Goal: Information Seeking & Learning: Learn about a topic

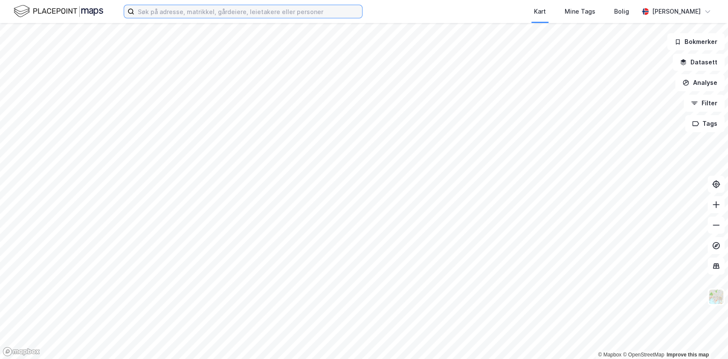
click at [199, 13] on input at bounding box center [248, 11] width 228 height 13
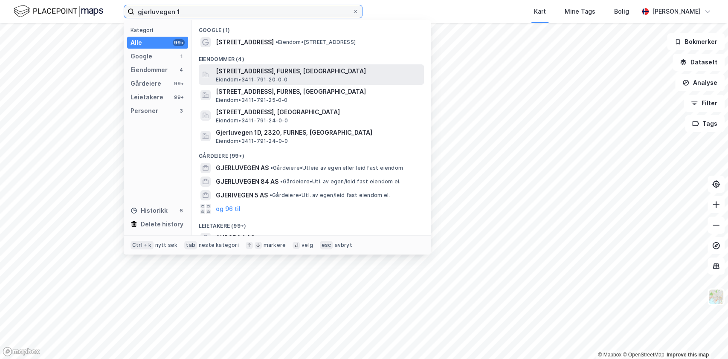
type input "gjerluvegen 1"
click at [259, 73] on span "[STREET_ADDRESS], FURNES, [GEOGRAPHIC_DATA]" at bounding box center [318, 71] width 205 height 10
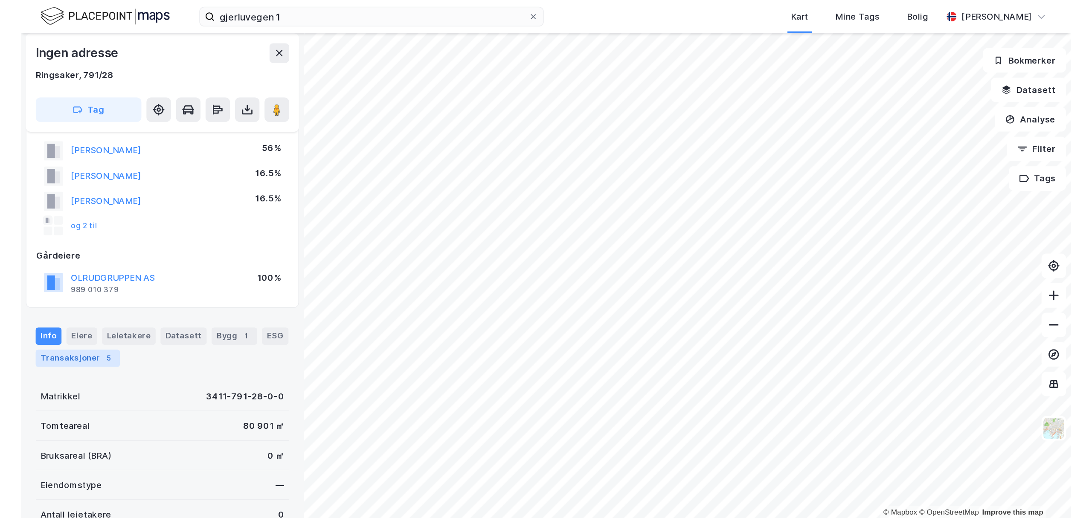
scroll to position [64, 0]
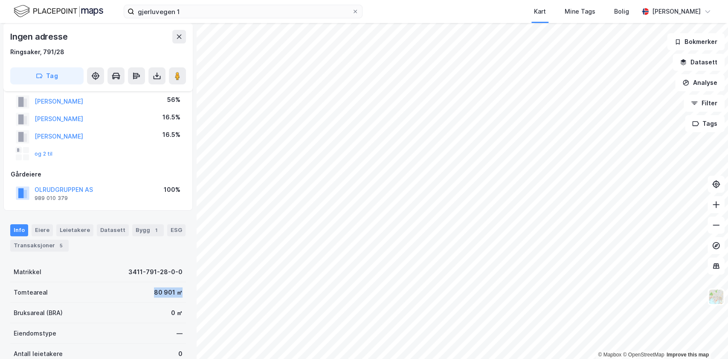
drag, startPoint x: 145, startPoint y: 288, endPoint x: 176, endPoint y: 290, distance: 31.2
click at [176, 290] on div "Tomteareal 80 901 ㎡" at bounding box center [98, 292] width 176 height 20
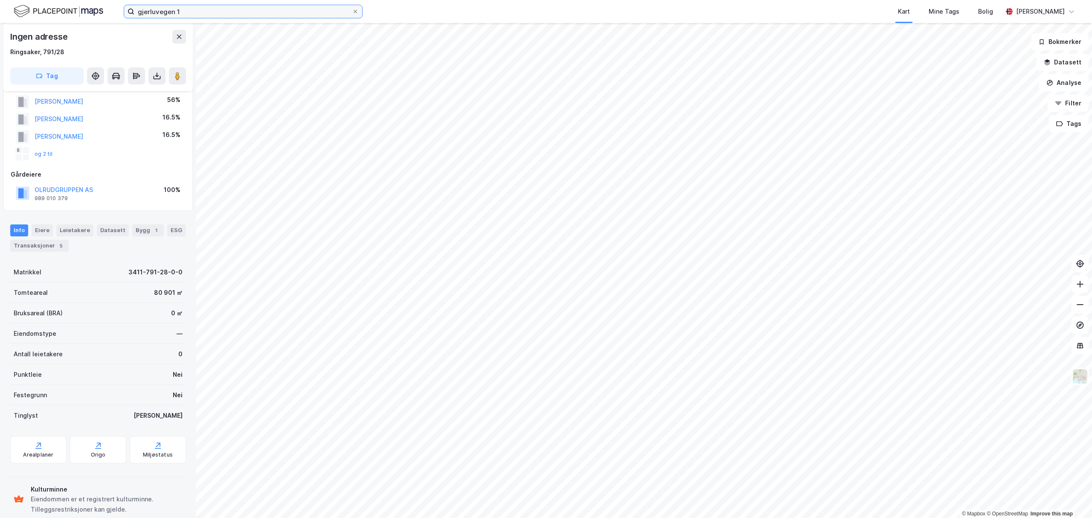
click at [205, 13] on input "gjerluvegen 1" at bounding box center [243, 11] width 218 height 13
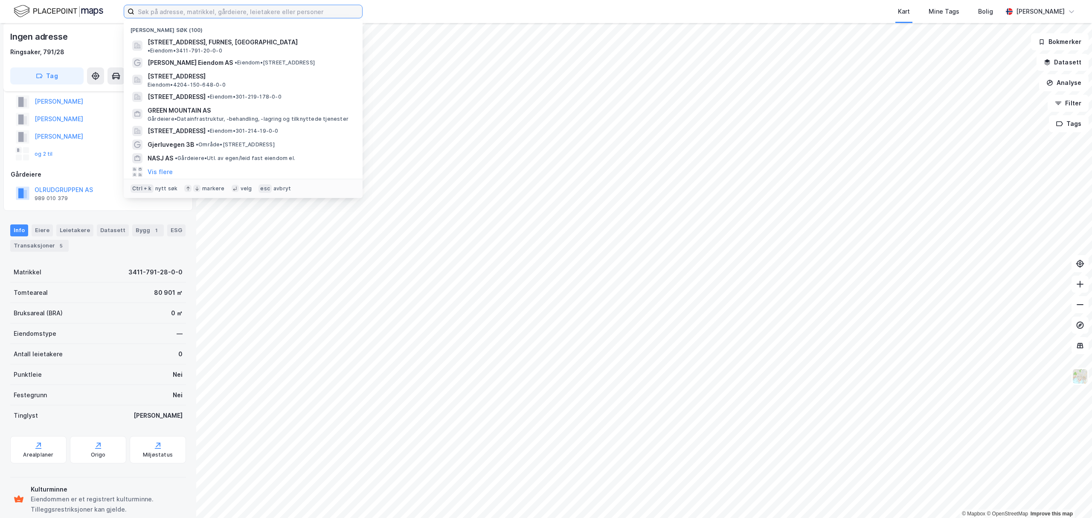
click at [153, 14] on input at bounding box center [248, 11] width 228 height 13
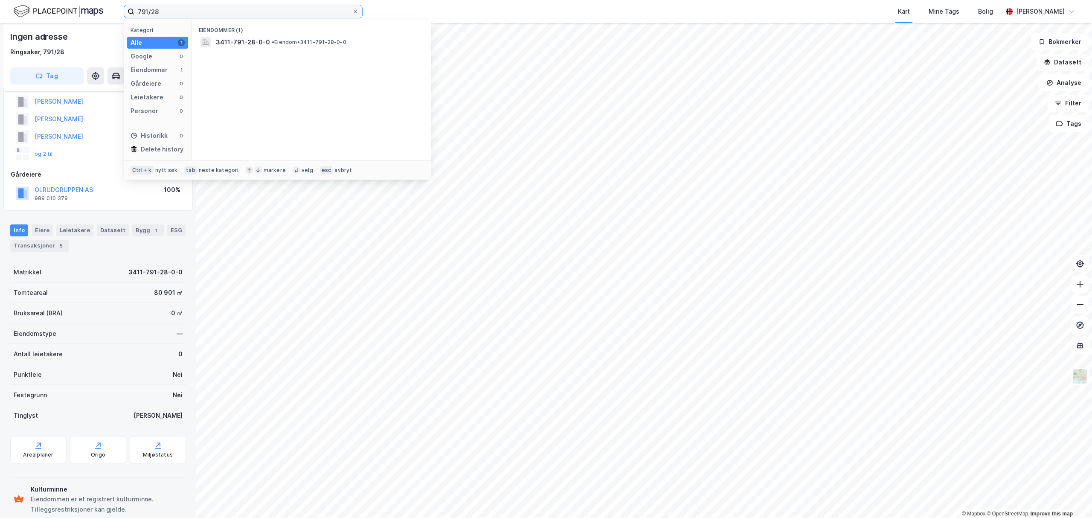
type input "791/28"
click at [268, 38] on div "3411-791-28-0-0 • Eiendom • 3411-791-28-0-0" at bounding box center [319, 42] width 207 height 10
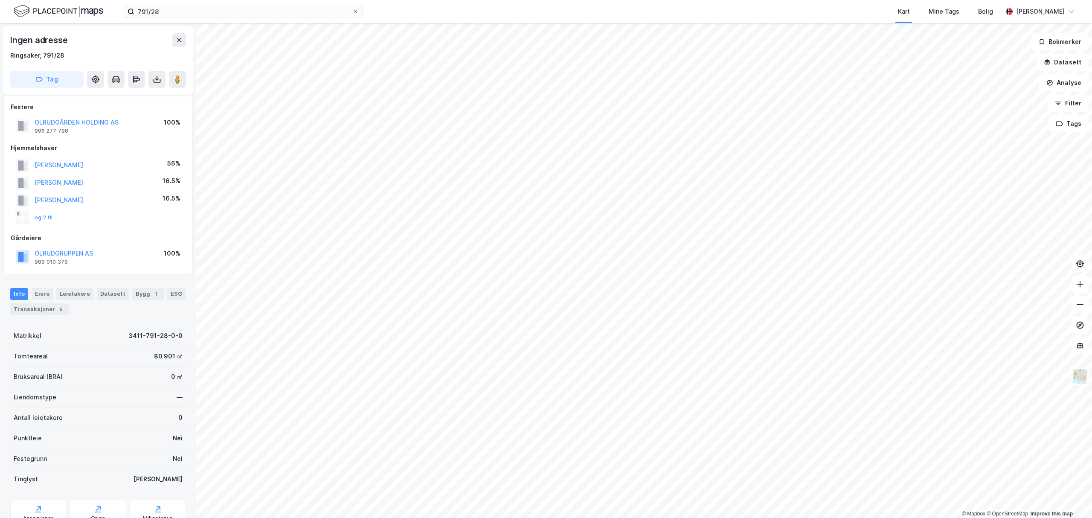
scroll to position [64, 0]
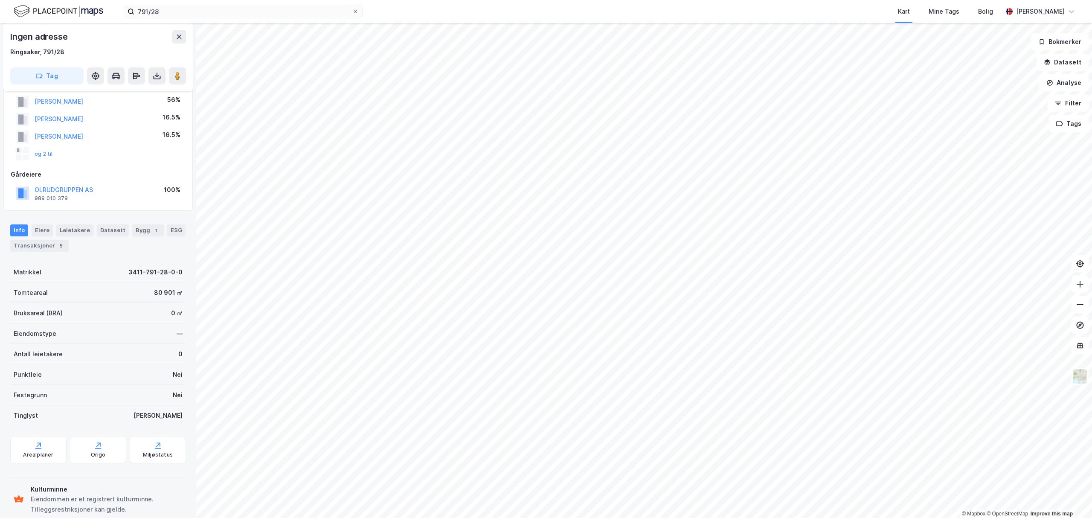
scroll to position [64, 0]
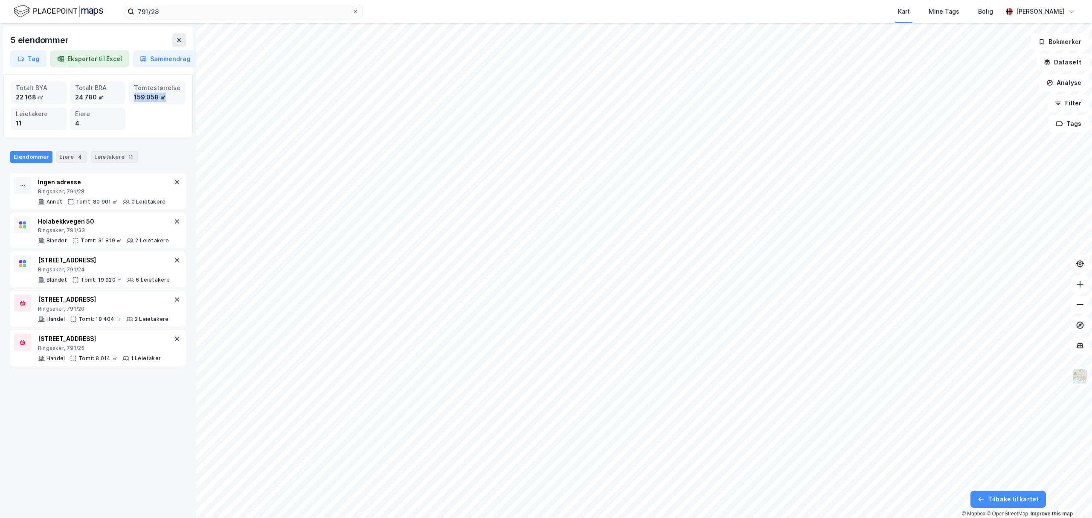
drag, startPoint x: 135, startPoint y: 96, endPoint x: 169, endPoint y: 96, distance: 34.1
click at [169, 96] on div "159 058 ㎡" at bounding box center [157, 97] width 47 height 9
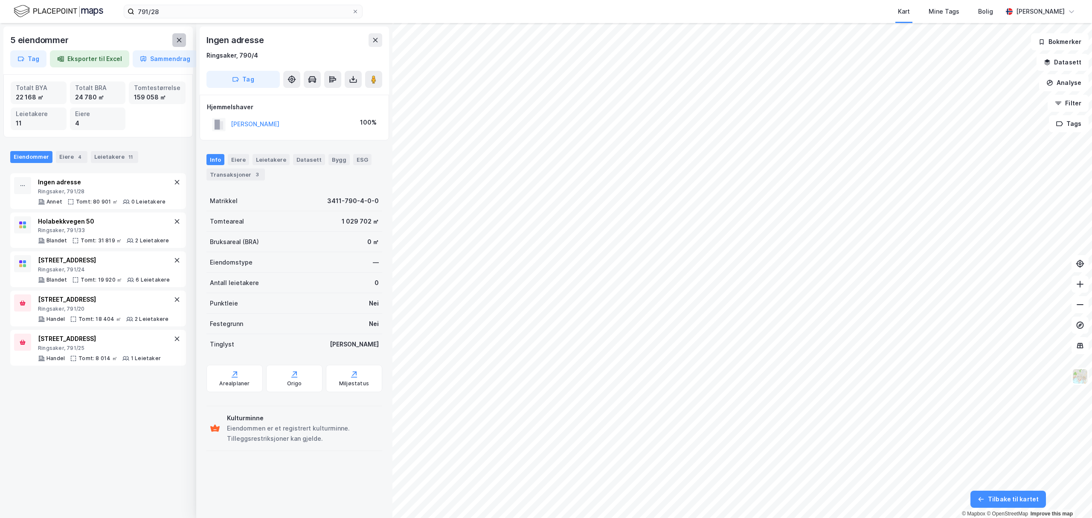
drag, startPoint x: 181, startPoint y: 32, endPoint x: 181, endPoint y: 40, distance: 8.1
click at [181, 33] on div "5 eiendommer Tag Eksporter til Excel Sammendrag" at bounding box center [97, 50] width 189 height 48
click at [181, 40] on icon at bounding box center [179, 40] width 7 height 7
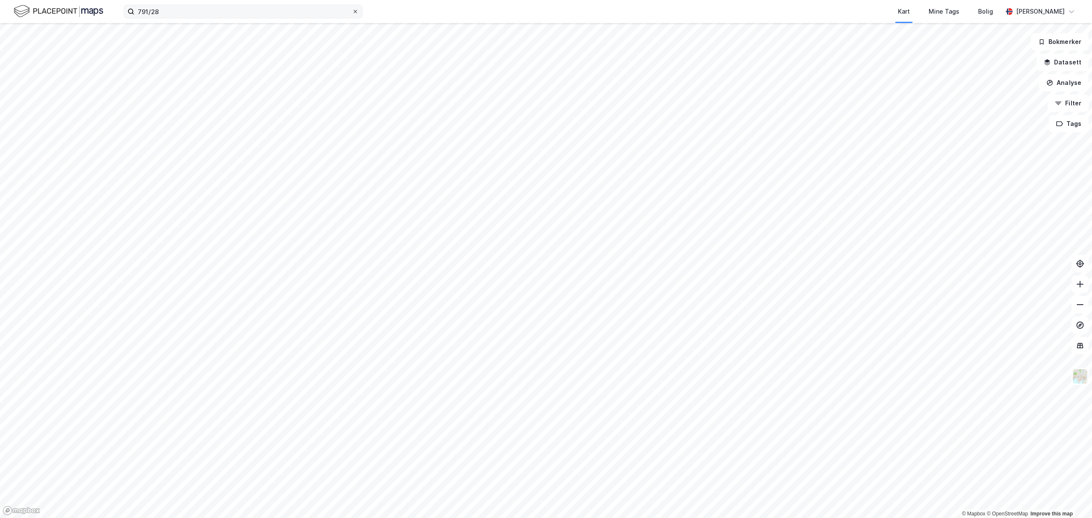
drag, startPoint x: 358, startPoint y: 15, endPoint x: 356, endPoint y: 11, distance: 5.3
click at [359, 15] on label "791/28" at bounding box center [243, 12] width 239 height 14
click at [352, 15] on input "791/28" at bounding box center [243, 11] width 218 height 13
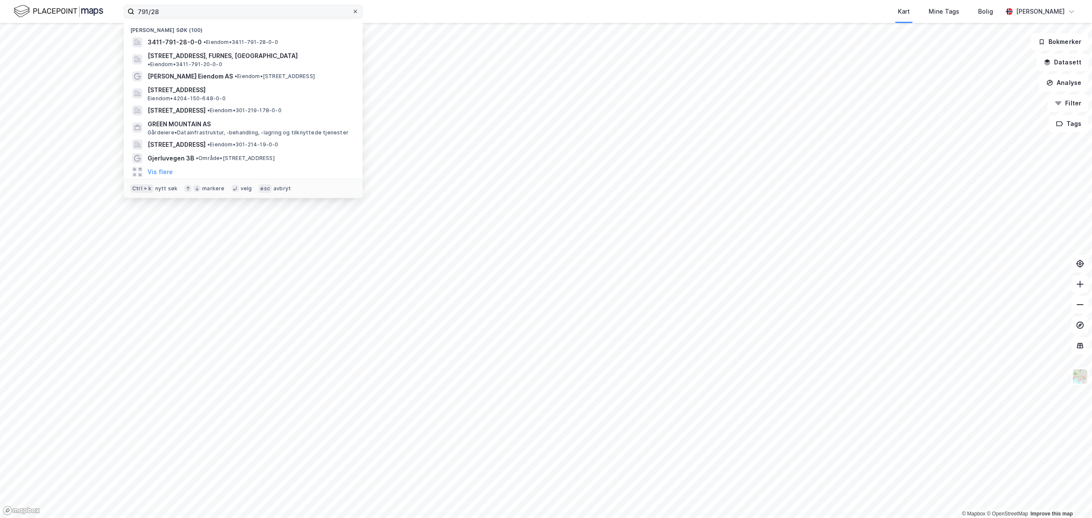
click at [356, 11] on icon at bounding box center [355, 11] width 3 height 3
click at [352, 11] on input "791/28" at bounding box center [243, 11] width 218 height 13
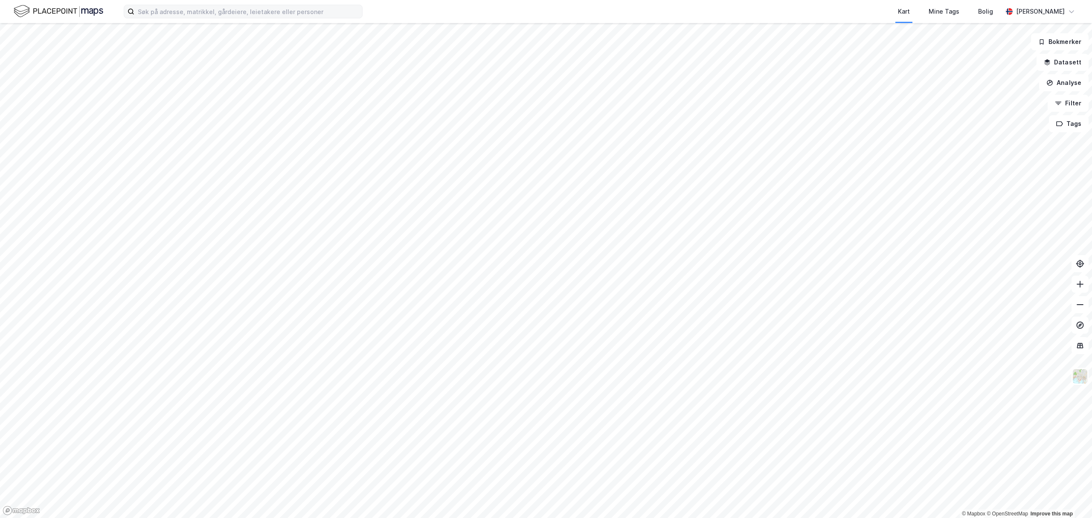
click at [59, 12] on img at bounding box center [59, 11] width 90 height 15
